Goal: Task Accomplishment & Management: Use online tool/utility

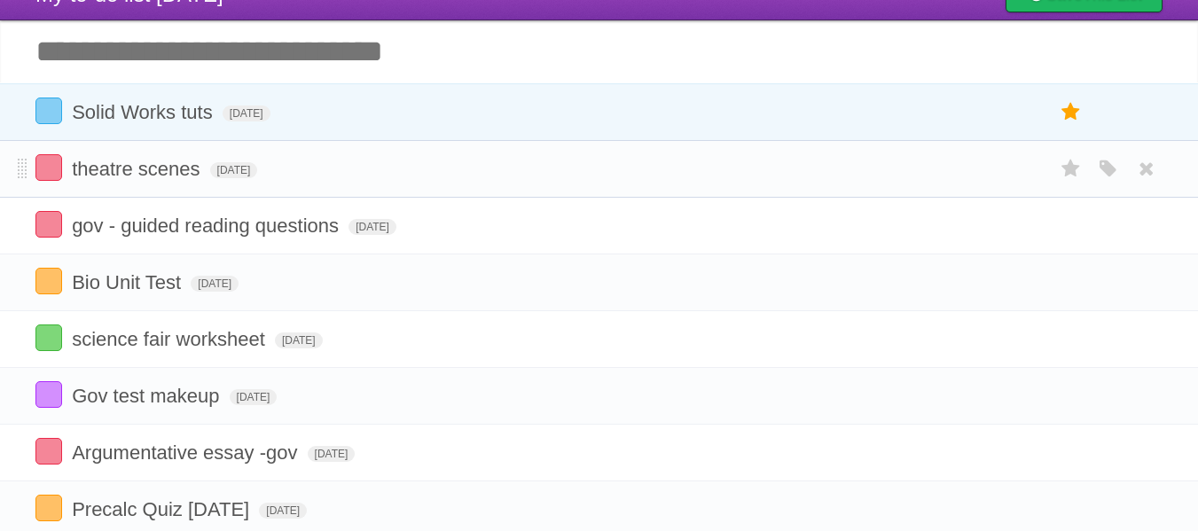
scroll to position [67, 0]
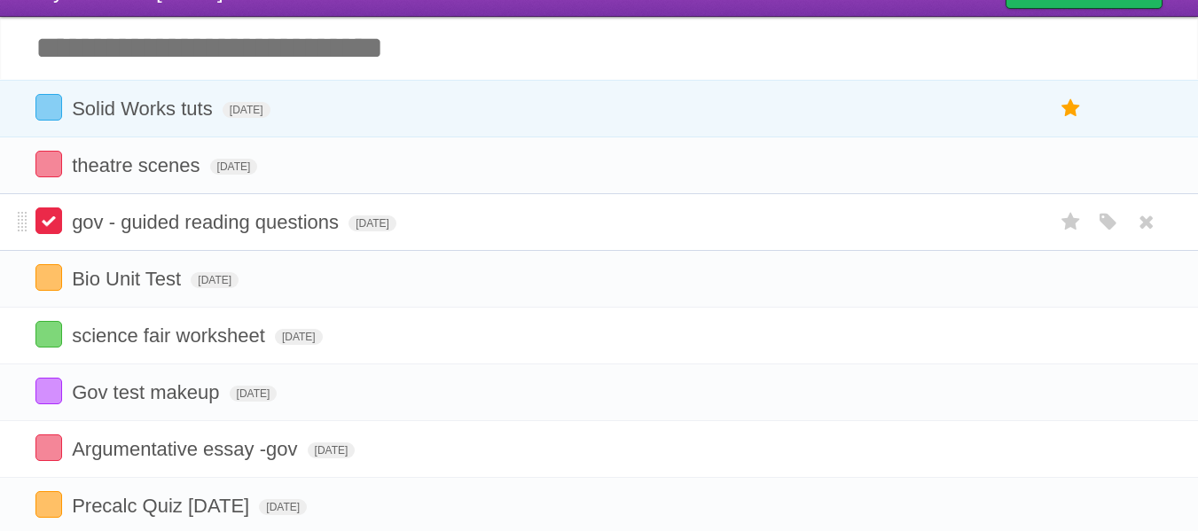
click at [55, 220] on label at bounding box center [48, 221] width 27 height 27
click at [51, 154] on label at bounding box center [48, 164] width 27 height 27
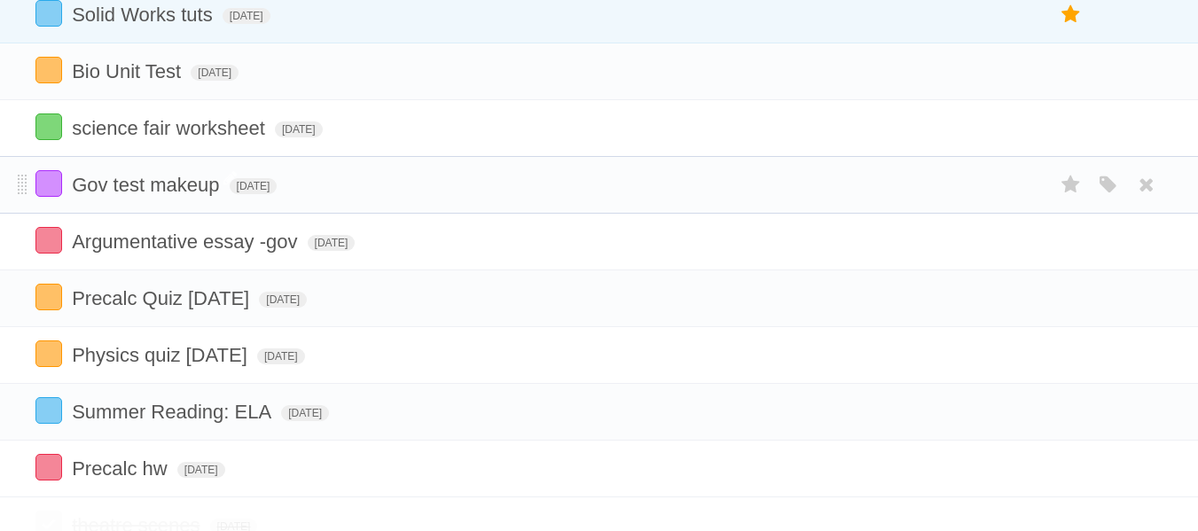
scroll to position [175, 0]
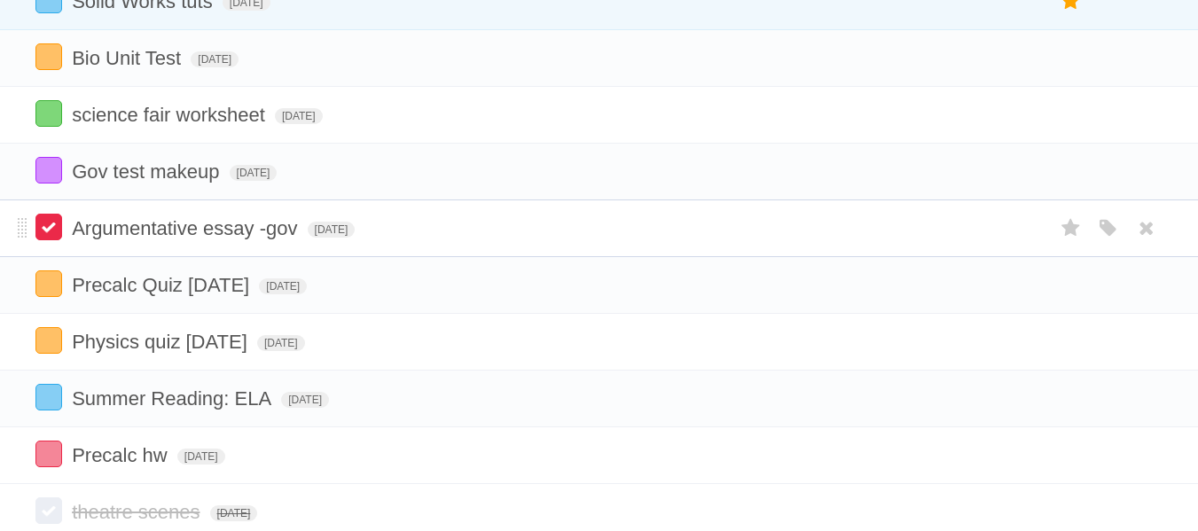
click at [44, 219] on label at bounding box center [48, 227] width 27 height 27
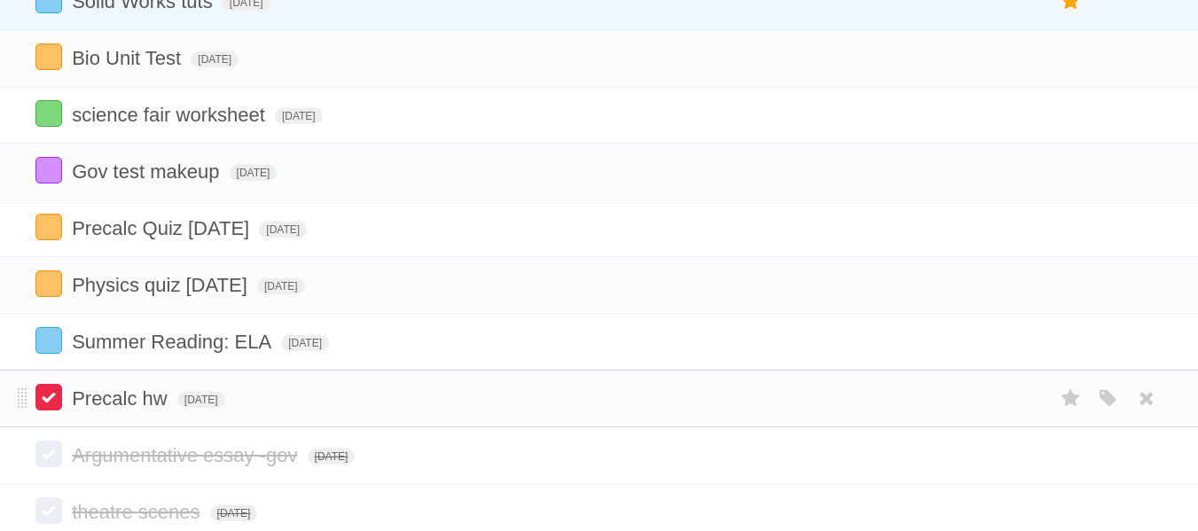
click at [60, 404] on label at bounding box center [48, 397] width 27 height 27
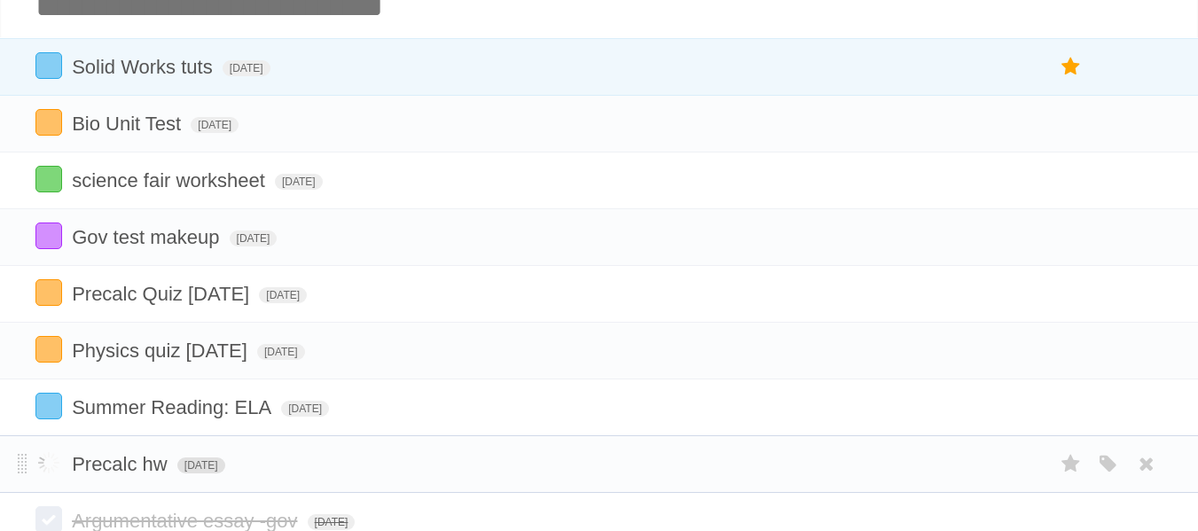
scroll to position [107, 0]
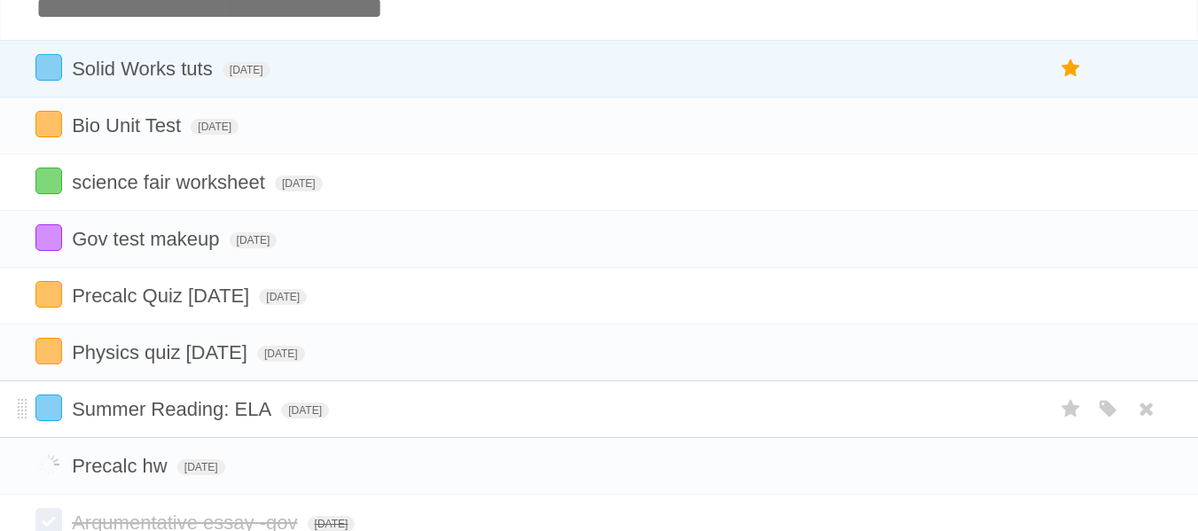
click at [68, 416] on form "Summer Reading: ELA Wed Sep 10 2025 White Red Blue Green Purple Orange" at bounding box center [598, 409] width 1127 height 29
click at [51, 413] on label at bounding box center [48, 408] width 27 height 27
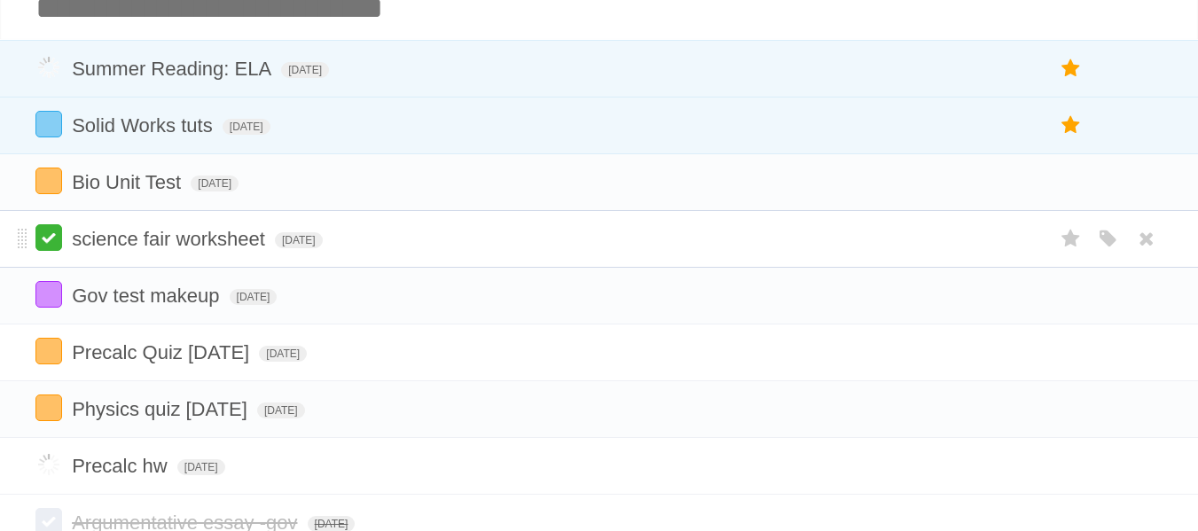
click at [47, 239] on label at bounding box center [48, 237] width 27 height 27
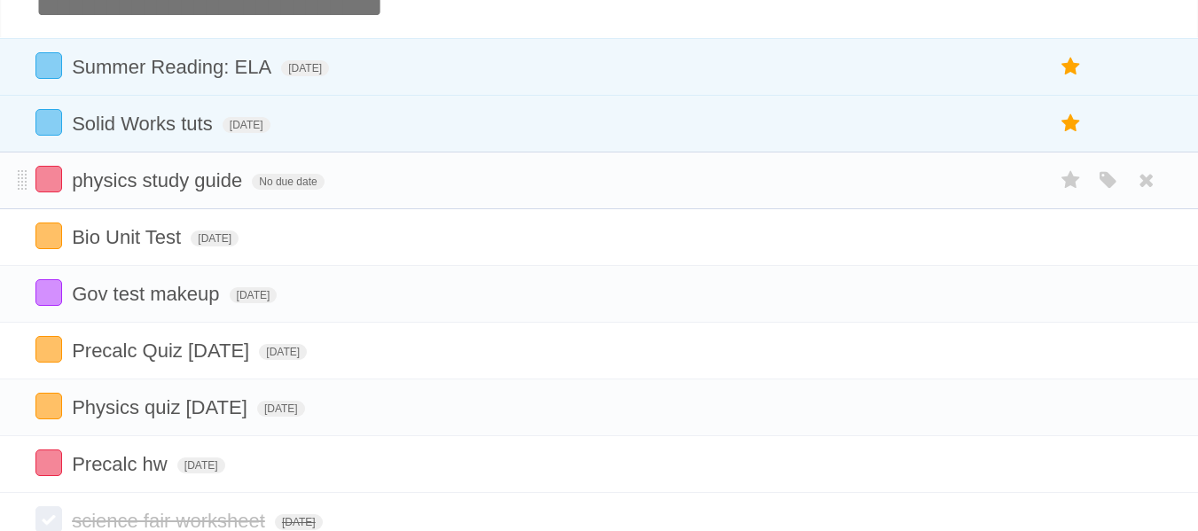
scroll to position [110, 0]
click at [47, 69] on label at bounding box center [48, 64] width 27 height 27
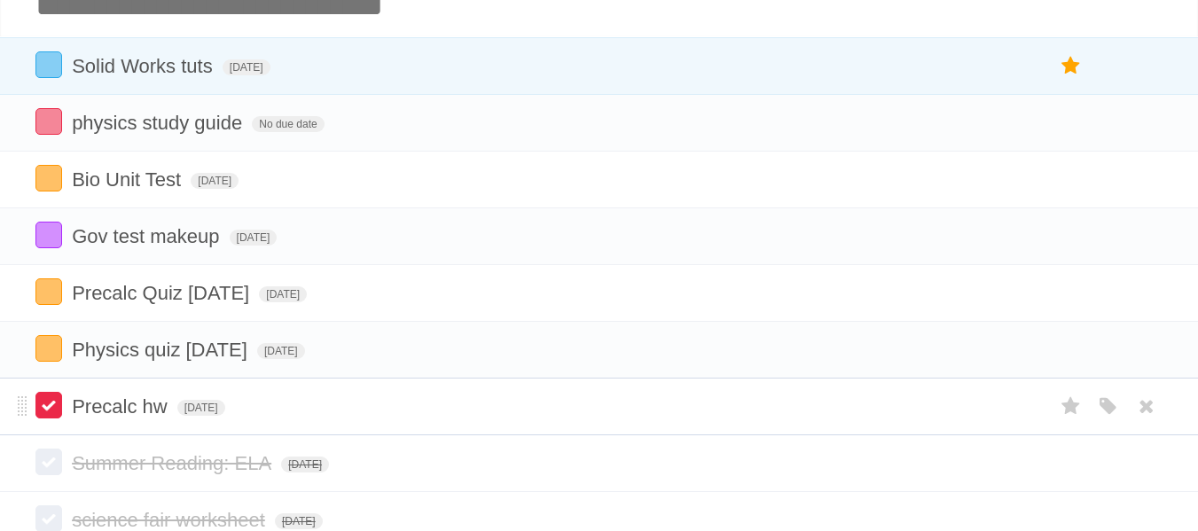
click at [56, 418] on label at bounding box center [48, 405] width 27 height 27
